Goal: Task Accomplishment & Management: Use online tool/utility

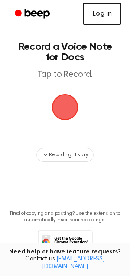
click at [105, 11] on link "Log in" at bounding box center [102, 14] width 39 height 22
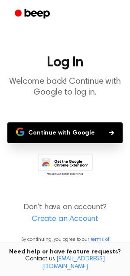
click at [92, 130] on button "Continue with Google" at bounding box center [64, 132] width 115 height 21
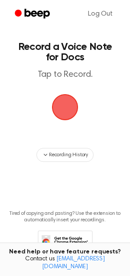
click at [49, 164] on main "Record a Voice Note for Docs Tap to Record. Recording History Tired of copying …" at bounding box center [65, 139] width 130 height 279
click at [49, 155] on span "Recording History" at bounding box center [68, 155] width 39 height 8
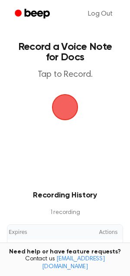
click at [68, 114] on span "button" at bounding box center [65, 107] width 30 height 30
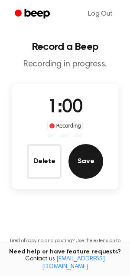
click at [84, 168] on button "Save" at bounding box center [86, 161] width 35 height 35
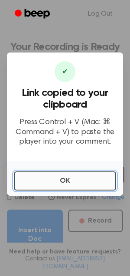
click at [43, 179] on button "OK" at bounding box center [65, 180] width 102 height 19
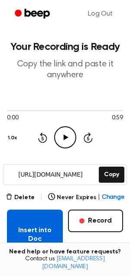
click at [27, 228] on button "Insert into Doc" at bounding box center [35, 235] width 56 height 50
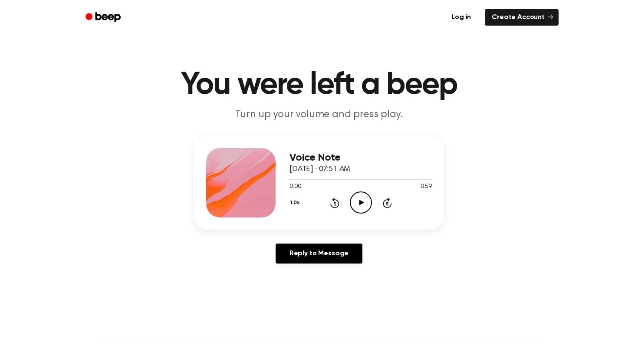
click at [356, 199] on icon "Play Audio" at bounding box center [361, 202] width 22 height 22
drag, startPoint x: 331, startPoint y: 180, endPoint x: 280, endPoint y: 180, distance: 50.8
click at [280, 180] on div "Voice Note [DATE] · 07:51 AM 0:17 0:59 Your browser does not support the [objec…" at bounding box center [319, 183] width 250 height 94
click at [327, 184] on div "0:18 0:59" at bounding box center [360, 186] width 142 height 9
drag, startPoint x: 332, startPoint y: 179, endPoint x: 267, endPoint y: 181, distance: 64.3
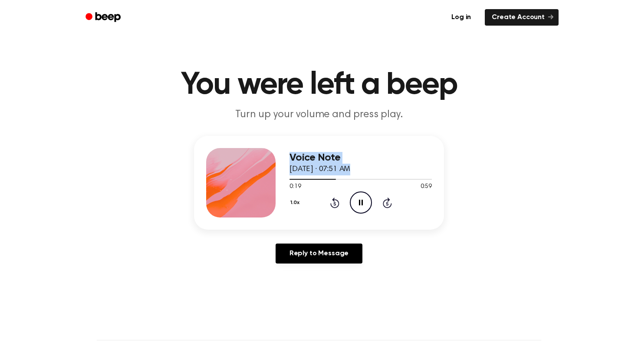
click at [267, 181] on div "Voice Note [DATE] · 07:51 AM 0:19 0:59 Your browser does not support the [objec…" at bounding box center [319, 183] width 250 height 94
click at [309, 192] on div "1.0x Rewind 5 seconds Pause Audio Skip 5 seconds" at bounding box center [360, 202] width 142 height 22
click at [331, 195] on div "1.0x Rewind 5 seconds Pause Audio Skip 5 seconds" at bounding box center [360, 202] width 142 height 22
click at [331, 200] on icon "Rewind 5 seconds" at bounding box center [335, 202] width 10 height 11
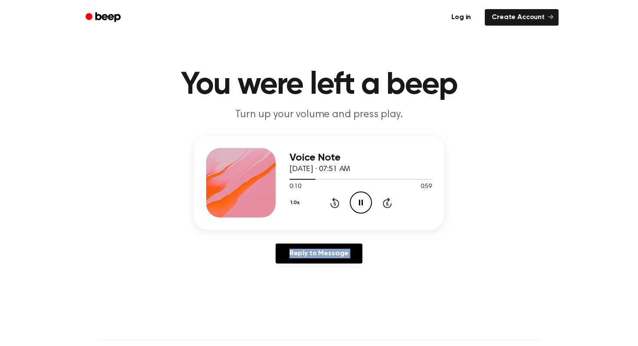
click at [331, 200] on icon "Rewind 5 seconds" at bounding box center [335, 202] width 10 height 11
click at [367, 204] on icon "Play Audio" at bounding box center [361, 202] width 22 height 22
click at [361, 203] on icon "Pause Audio" at bounding box center [361, 202] width 22 height 22
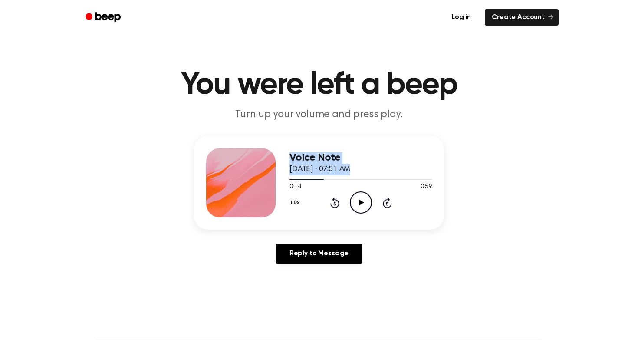
drag, startPoint x: 323, startPoint y: 180, endPoint x: 265, endPoint y: 178, distance: 57.8
click at [265, 178] on div "Voice Note September 29, 2025 · 07:51 AM 0:14 0:59 Your browser does not suppor…" at bounding box center [319, 183] width 250 height 94
click at [359, 205] on icon "Play Audio" at bounding box center [361, 202] width 22 height 22
drag, startPoint x: 324, startPoint y: 180, endPoint x: 276, endPoint y: 180, distance: 48.2
click at [276, 180] on div "Voice Note September 29, 2025 · 07:51 AM 0:15 0:59 Your browser does not suppor…" at bounding box center [319, 183] width 250 height 94
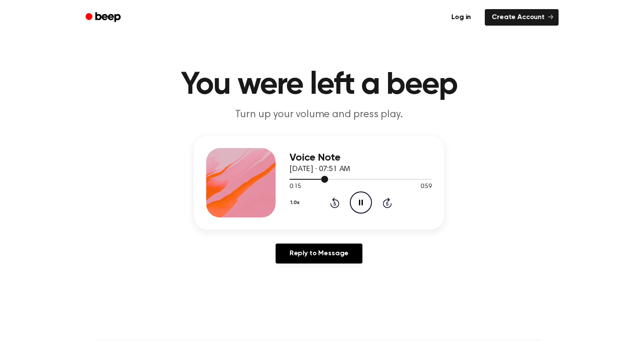
click at [304, 179] on div at bounding box center [308, 179] width 39 height 1
drag, startPoint x: 302, startPoint y: 179, endPoint x: 282, endPoint y: 183, distance: 20.8
click at [282, 183] on div "Voice Note September 29, 2025 · 07:51 AM 0:06 0:59 Your browser does not suppor…" at bounding box center [319, 183] width 250 height 94
click at [400, 248] on div "Reply to Message" at bounding box center [319, 256] width 250 height 27
drag, startPoint x: 316, startPoint y: 181, endPoint x: 299, endPoint y: 179, distance: 16.6
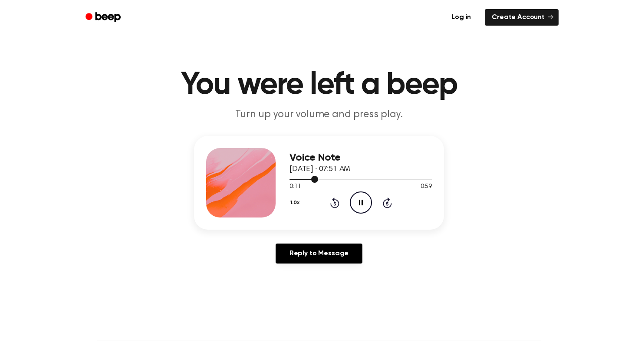
click at [299, 179] on div at bounding box center [360, 178] width 142 height 7
drag, startPoint x: 430, startPoint y: 180, endPoint x: 291, endPoint y: 184, distance: 139.4
click at [291, 184] on div "0:59 0:59 Your browser does not support the [object Object] element." at bounding box center [360, 183] width 142 height 16
click at [293, 183] on span "0:59" at bounding box center [294, 186] width 11 height 9
click at [292, 181] on div at bounding box center [360, 178] width 142 height 7
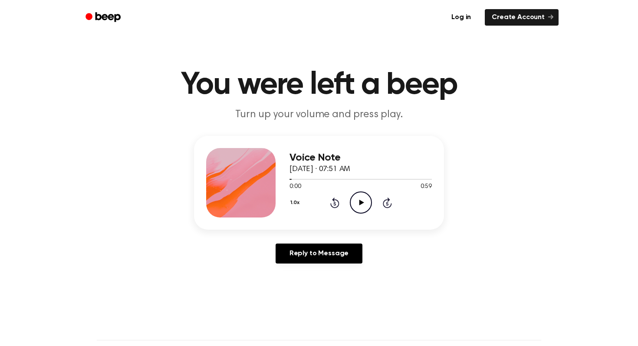
click at [360, 203] on icon at bounding box center [361, 203] width 5 height 6
click at [362, 198] on icon "Pause Audio" at bounding box center [361, 202] width 22 height 22
click at [358, 209] on icon "Play Audio" at bounding box center [361, 202] width 22 height 22
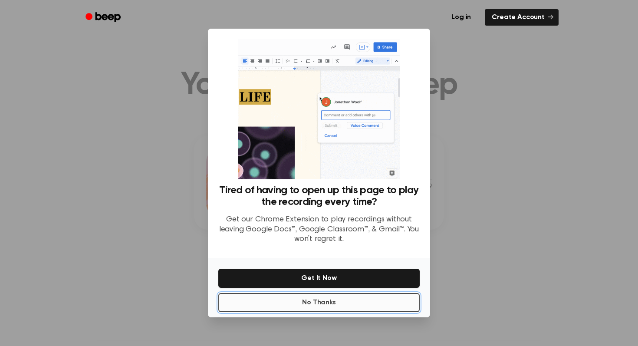
click at [304, 303] on button "No Thanks" at bounding box center [318, 302] width 201 height 19
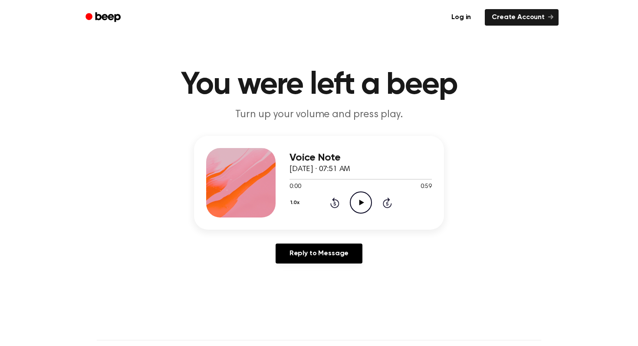
click at [364, 203] on icon "Play Audio" at bounding box center [361, 202] width 22 height 22
click at [364, 203] on icon "Pause Audio" at bounding box center [361, 202] width 22 height 22
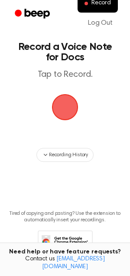
click at [65, 107] on span "button" at bounding box center [64, 106] width 33 height 33
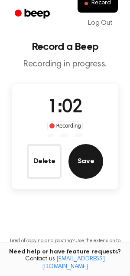
click at [87, 172] on button "Save" at bounding box center [86, 161] width 35 height 35
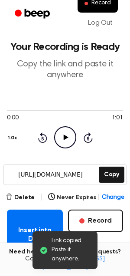
click at [71, 143] on icon "Play Audio" at bounding box center [65, 137] width 22 height 22
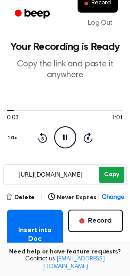
click at [113, 177] on button "Copy" at bounding box center [112, 175] width 26 height 16
